Goal: Information Seeking & Learning: Check status

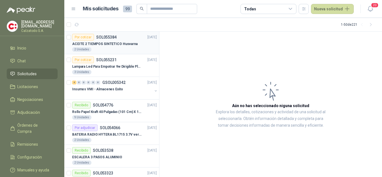
click at [100, 46] on p "ACEITE 2 TIEMPOS SINTETICO Husvarna" at bounding box center [104, 43] width 65 height 5
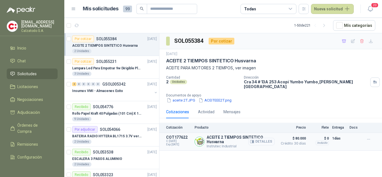
click at [258, 138] on button "Detalles" at bounding box center [261, 142] width 26 height 8
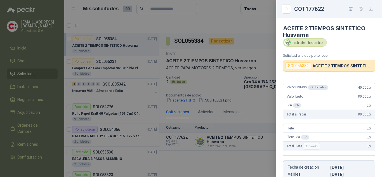
click at [267, 105] on div at bounding box center [191, 88] width 382 height 177
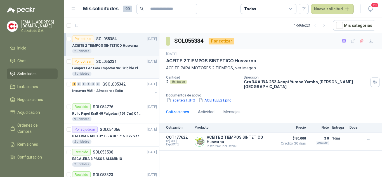
click at [114, 63] on p "SOL055231" at bounding box center [106, 62] width 20 height 4
click at [111, 67] on p "Lampara Led Para Empotrar 9w Dirigible Plafon 11cm" at bounding box center [107, 68] width 70 height 5
